Goal: Find specific page/section: Find specific page/section

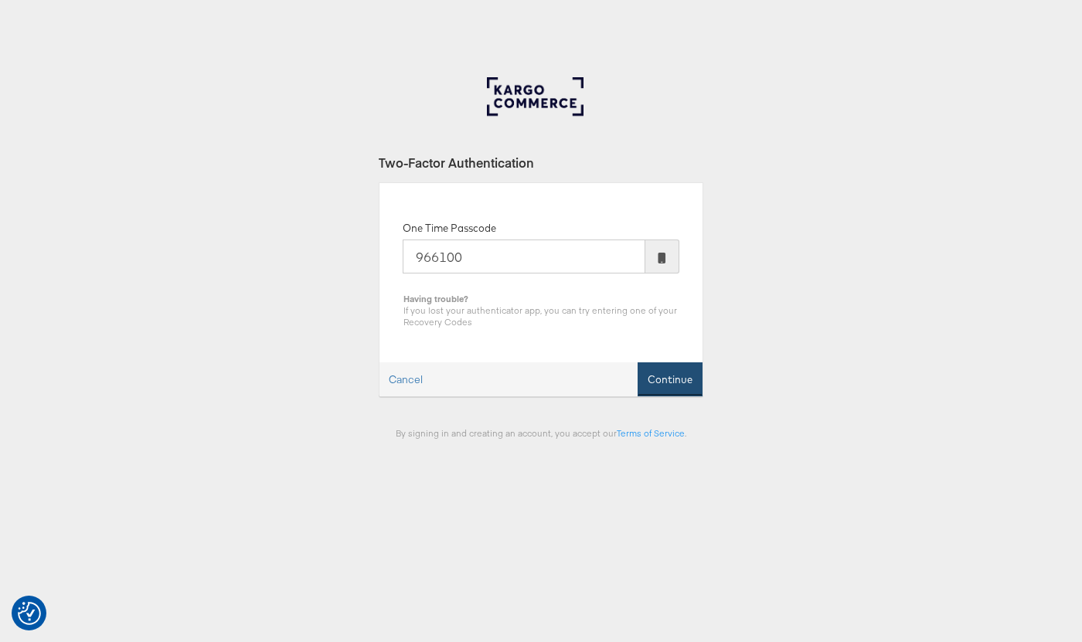
type input "966100"
click at [675, 380] on button "Continue" at bounding box center [670, 380] width 65 height 35
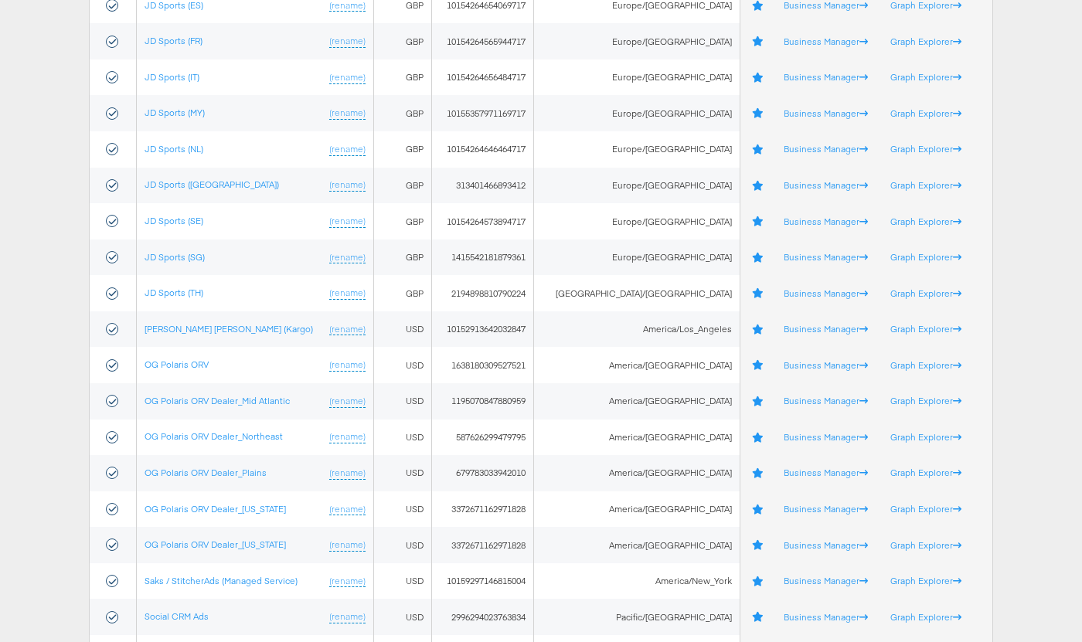
scroll to position [549, 0]
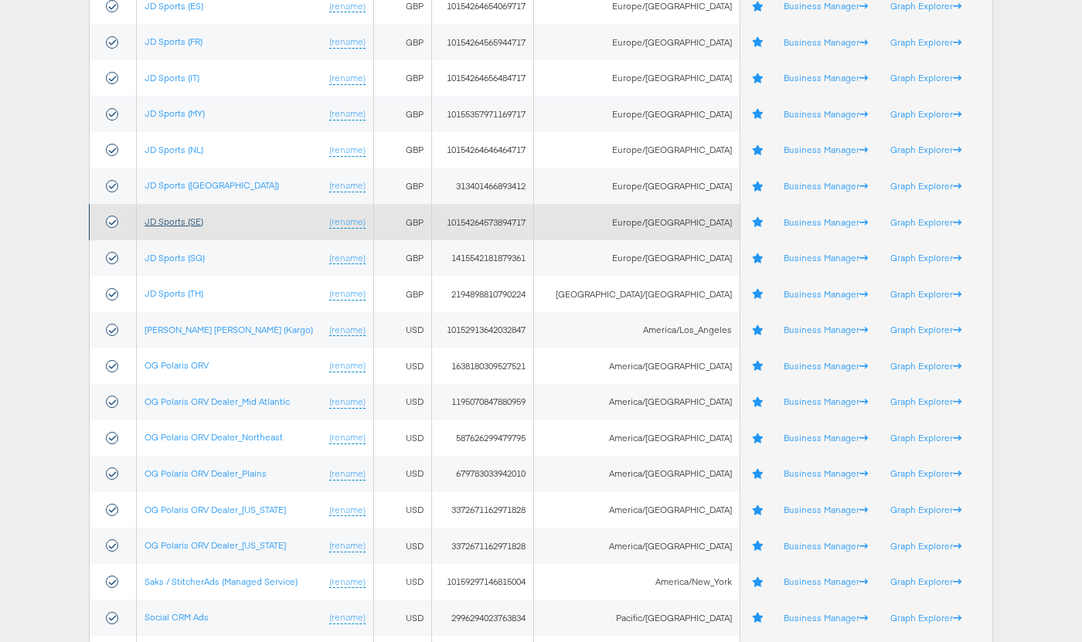
click at [178, 224] on link "JD Sports (SE)" at bounding box center [174, 222] width 59 height 12
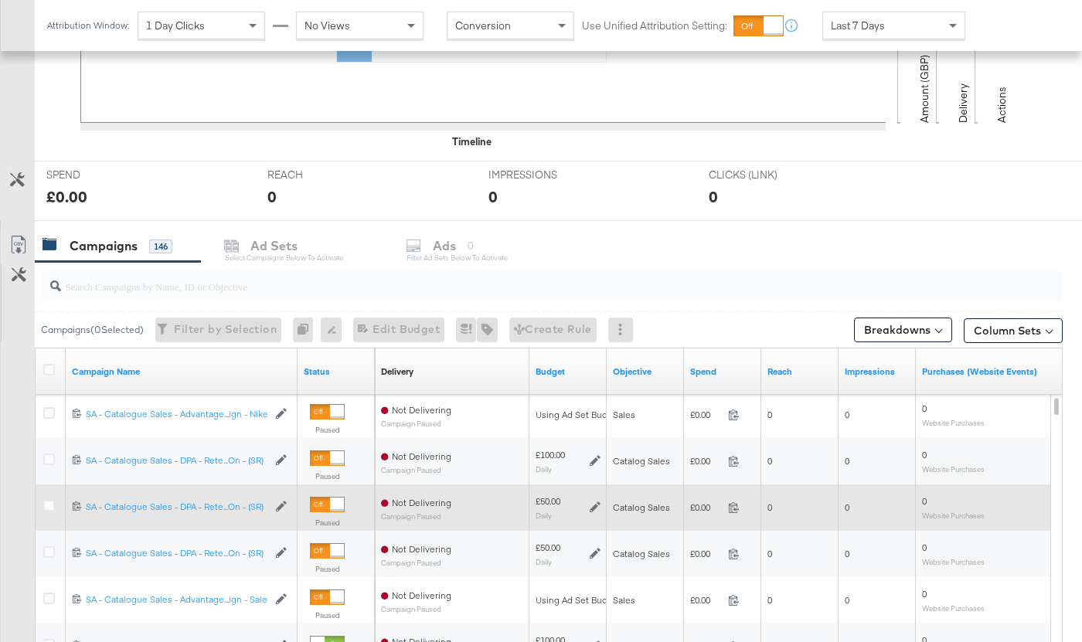
scroll to position [476, 0]
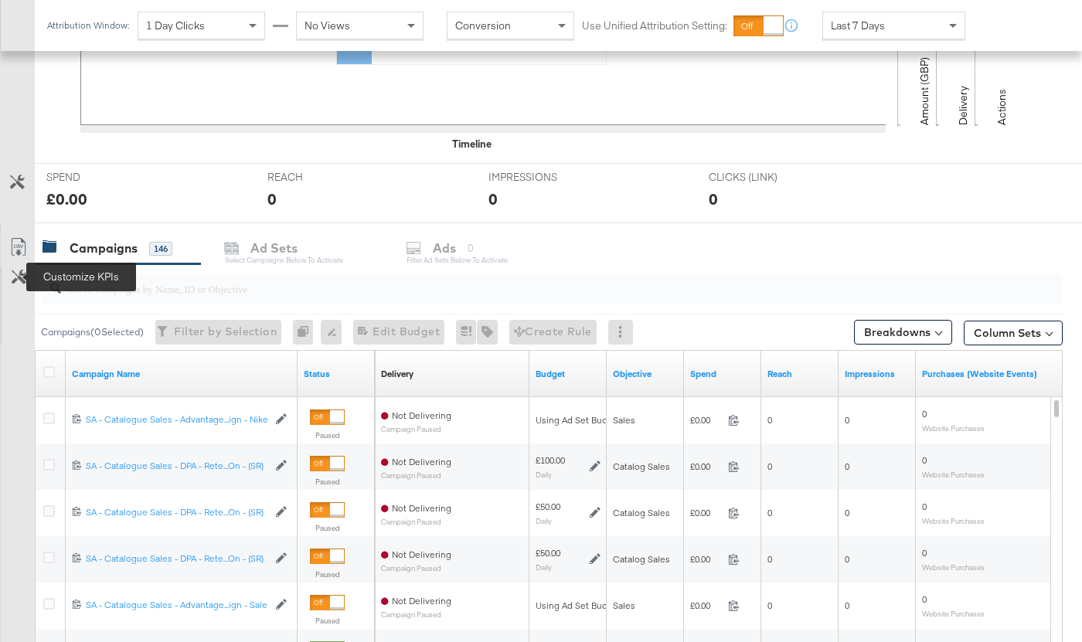
click at [17, 275] on icon at bounding box center [19, 277] width 15 height 15
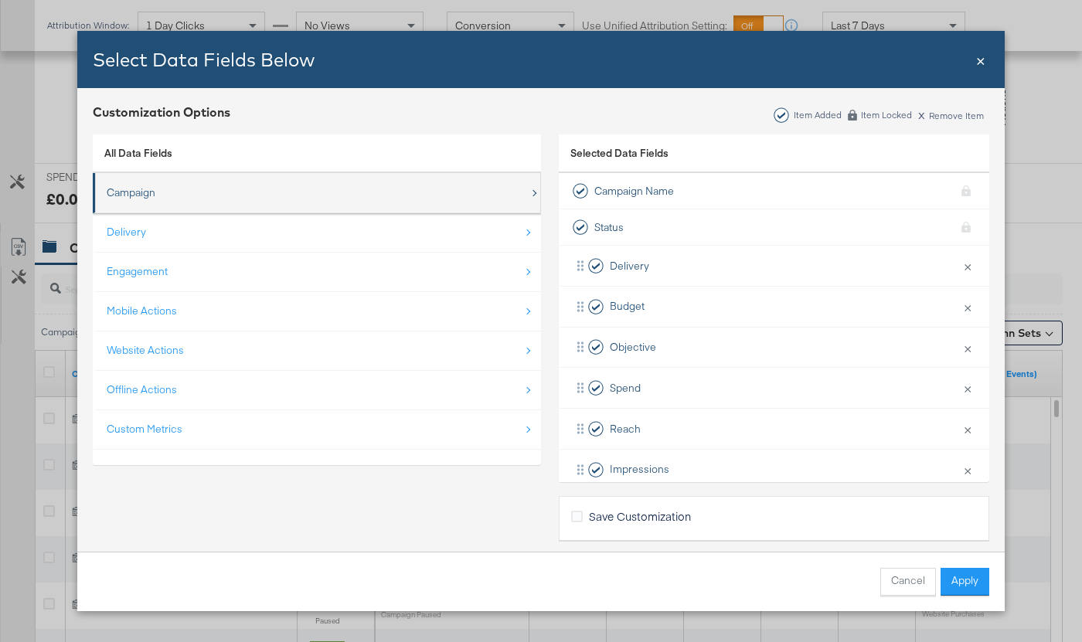
click at [148, 196] on div "Campaign" at bounding box center [131, 193] width 49 height 15
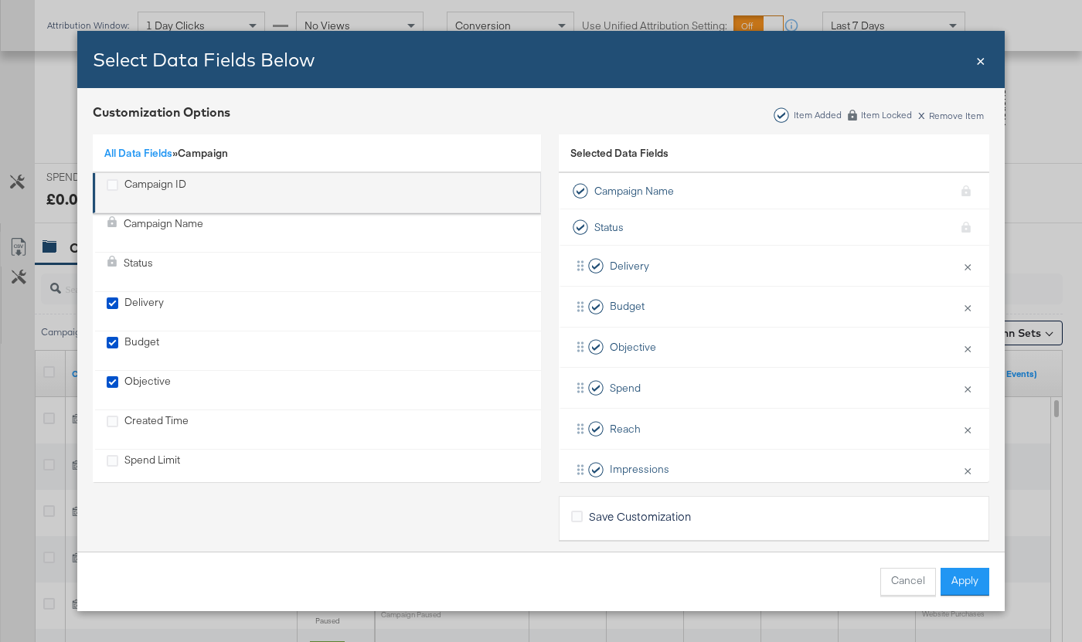
click at [118, 186] on div "Campaign ID" at bounding box center [147, 193] width 80 height 32
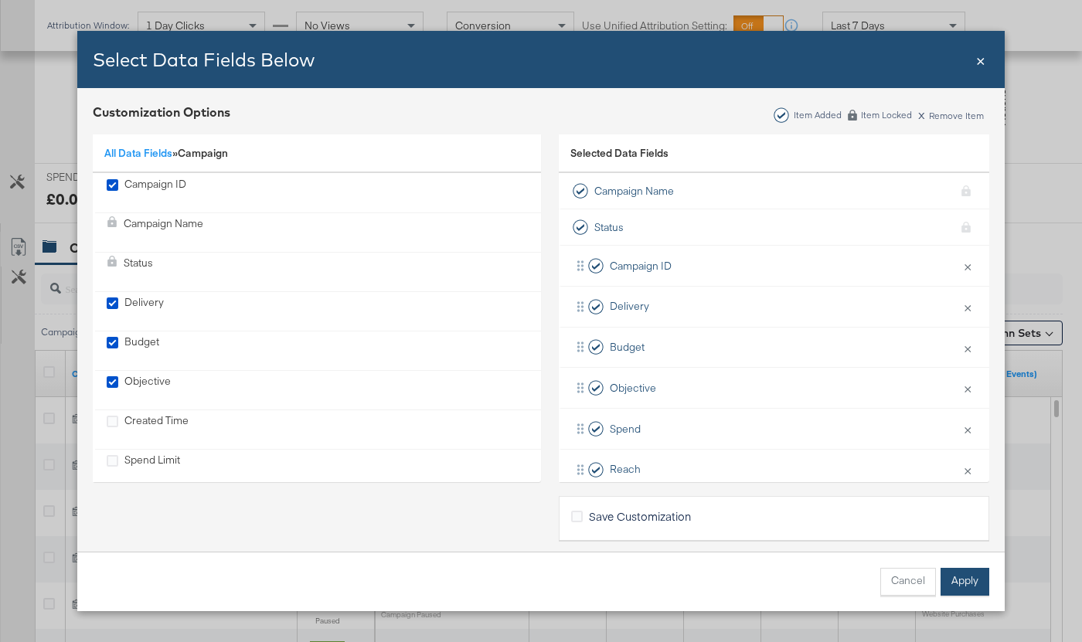
click at [969, 588] on button "Apply" at bounding box center [965, 582] width 49 height 28
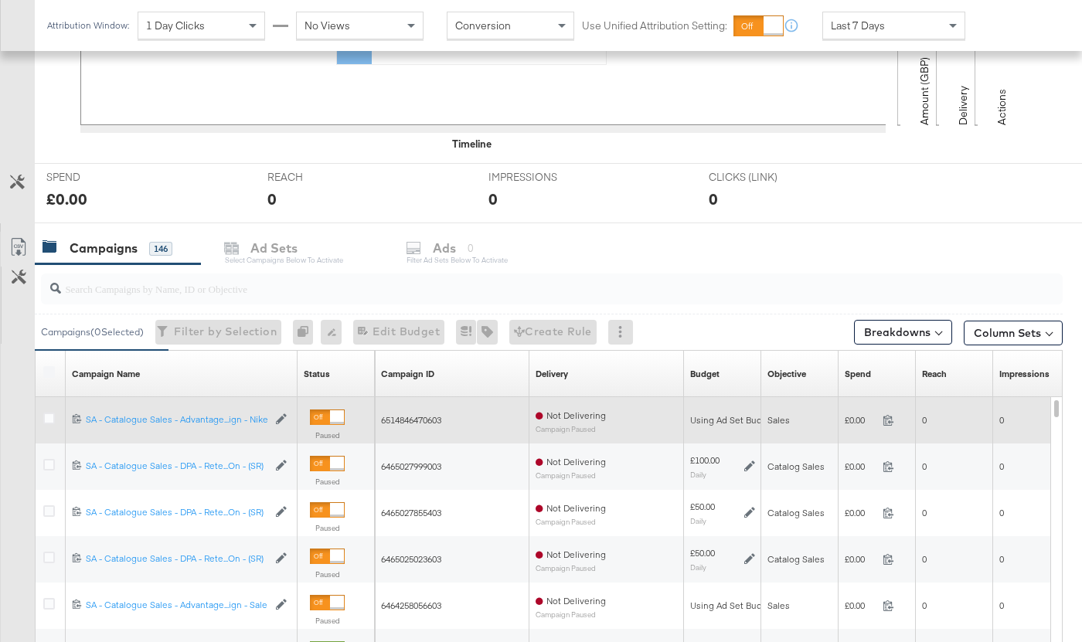
click at [421, 421] on span "6514846470603" at bounding box center [411, 420] width 60 height 12
copy span "6514846470603"
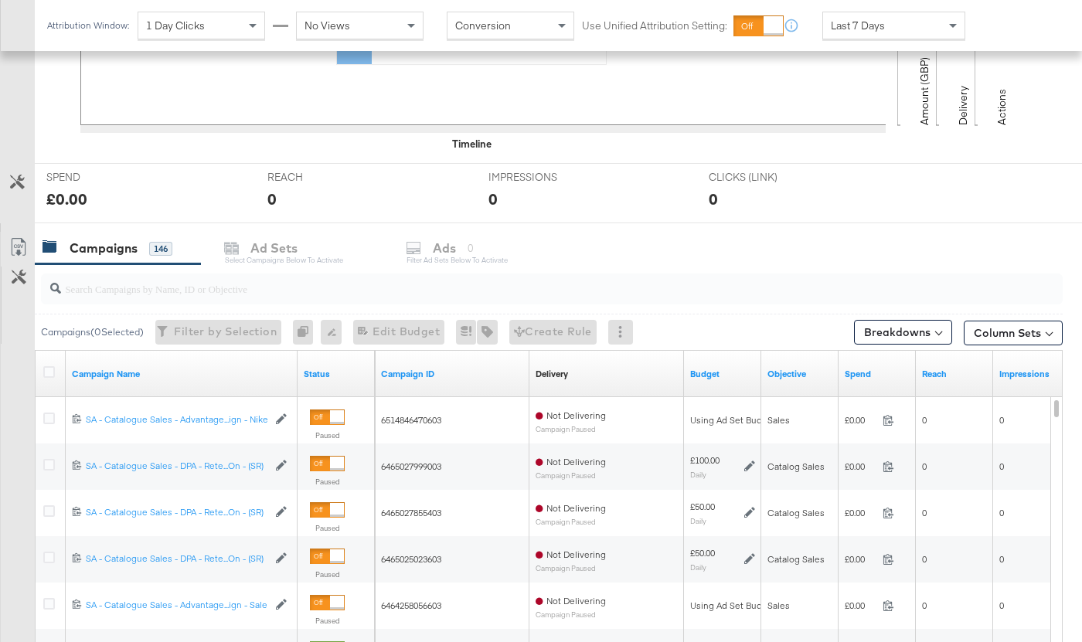
click at [123, 295] on input "search" at bounding box center [516, 282] width 911 height 30
paste input "6514846470603"
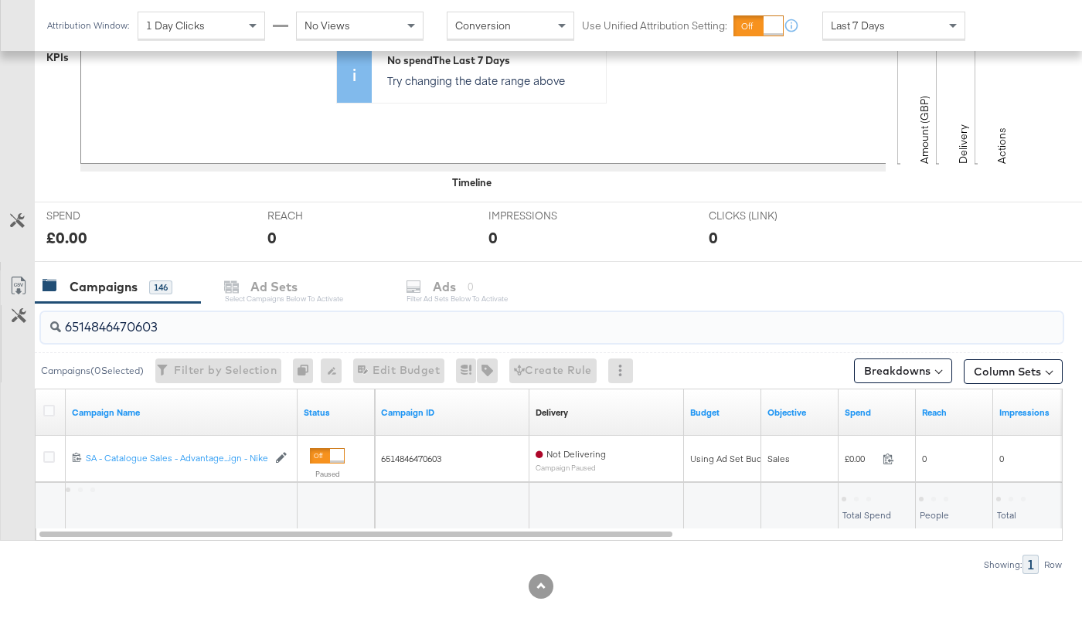
scroll to position [438, 0]
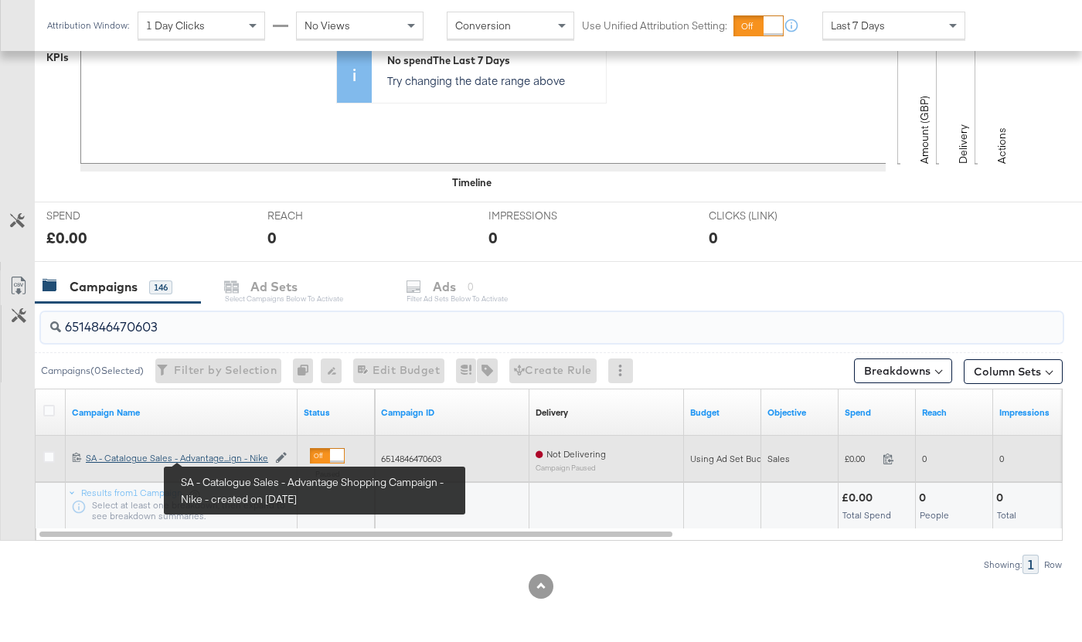
type input "6514846470603"
click at [222, 460] on div "SA - Catalogue Sales - Advantage Shopping Campaign - Nike SA - Catalogue Sales …" at bounding box center [177, 458] width 182 height 12
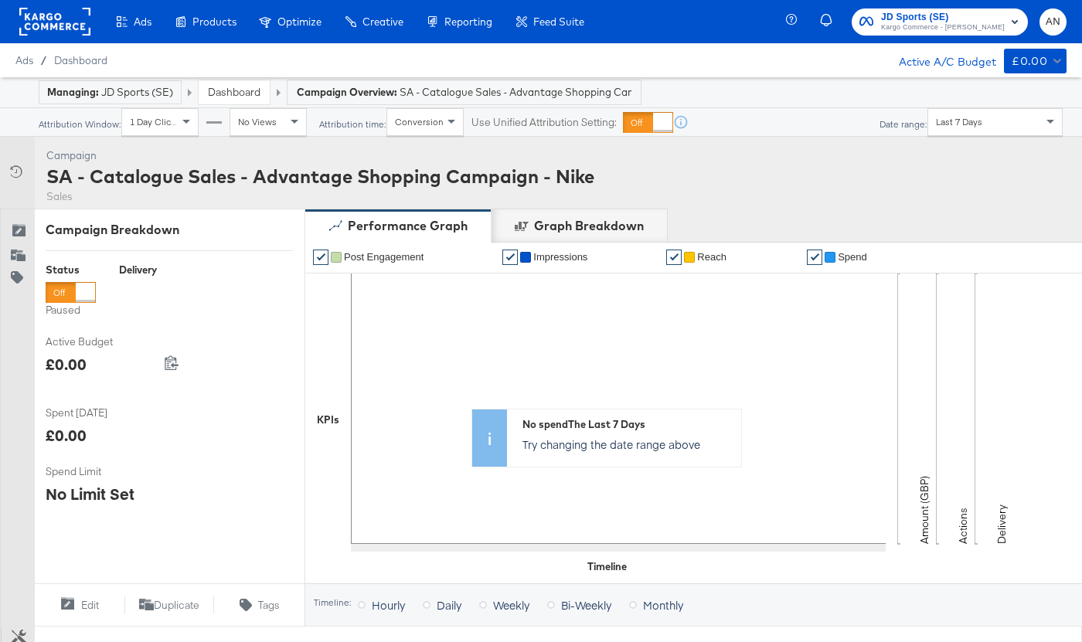
scroll to position [538, 0]
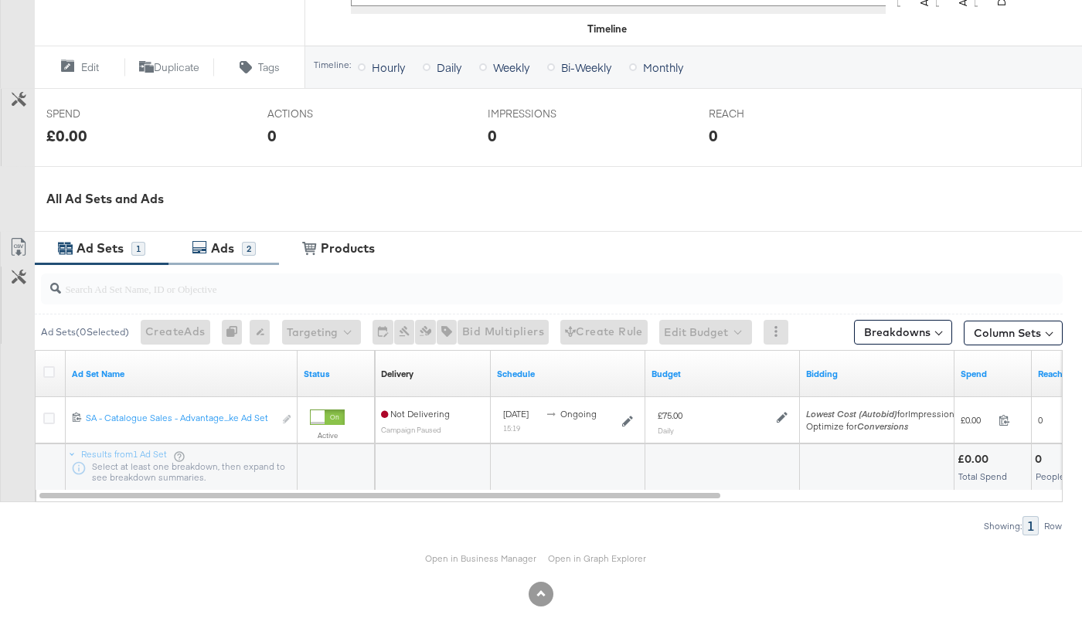
click at [218, 247] on div "Ads" at bounding box center [222, 249] width 23 height 18
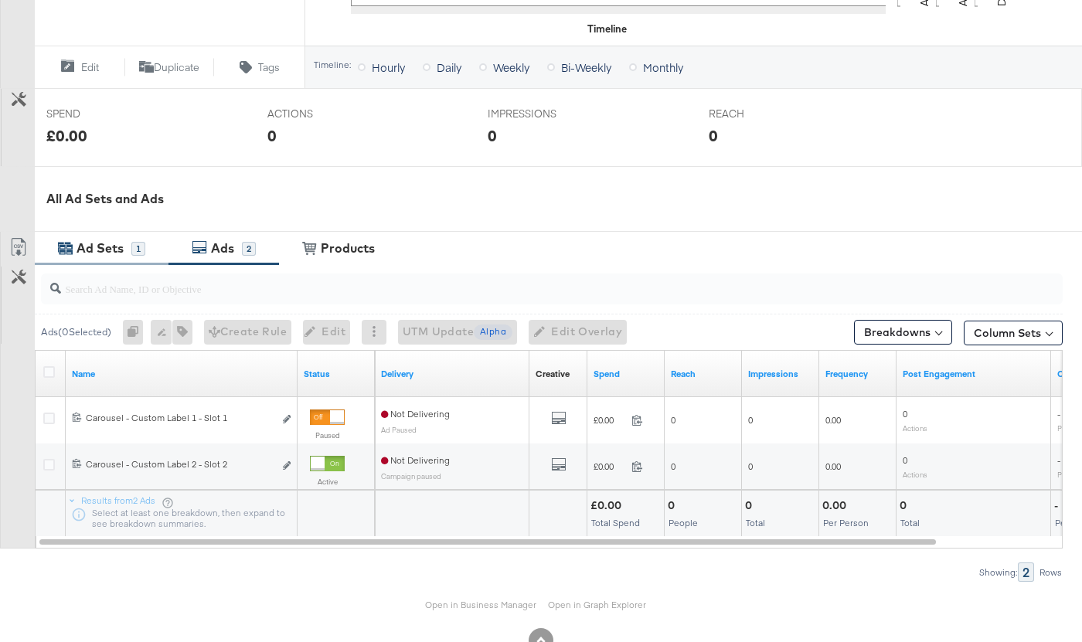
click at [88, 255] on div "Ad Sets" at bounding box center [100, 249] width 47 height 18
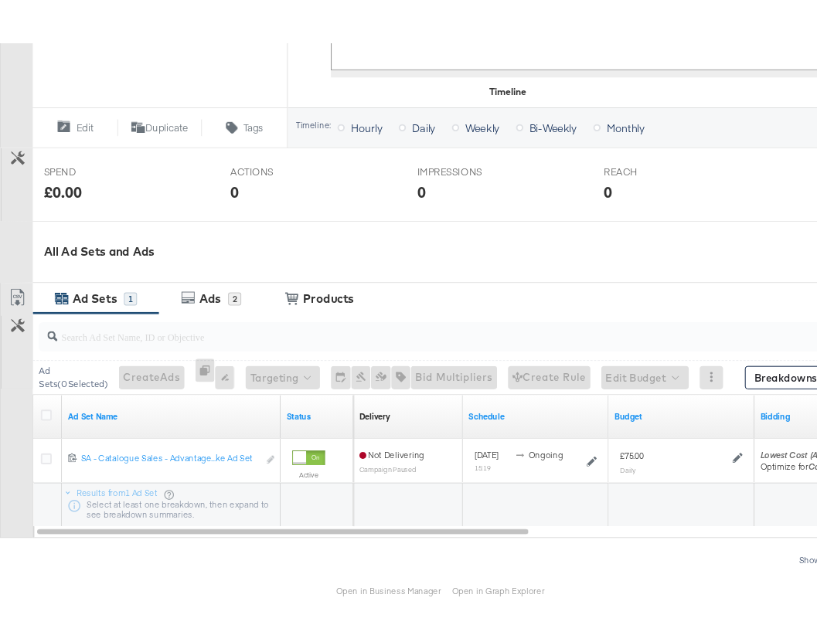
scroll to position [516, 0]
